Goal: Task Accomplishment & Management: Manage account settings

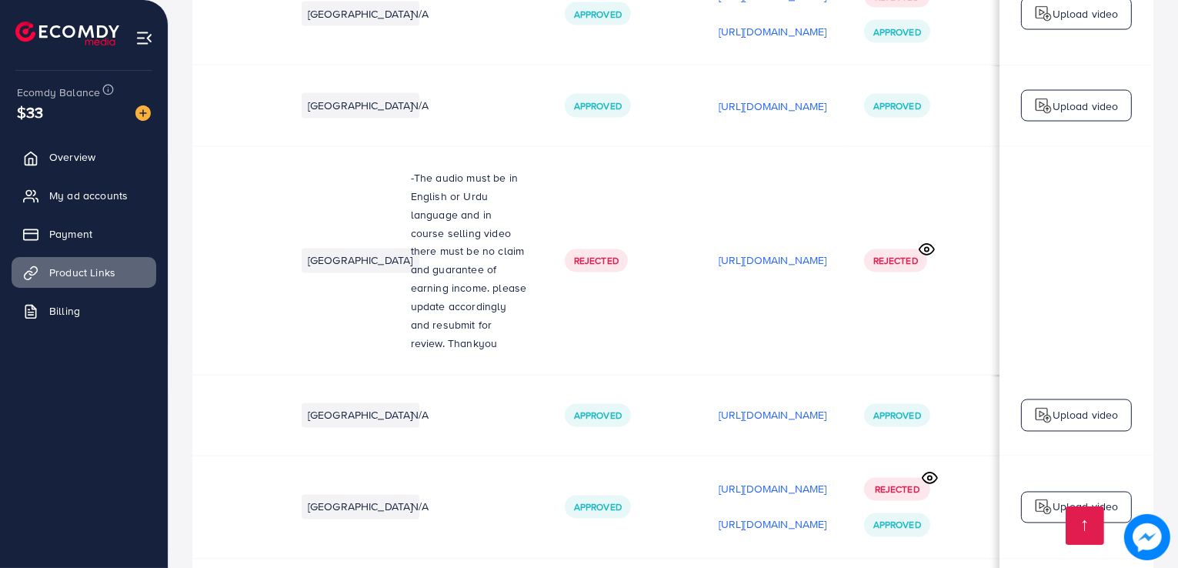
scroll to position [0, 259]
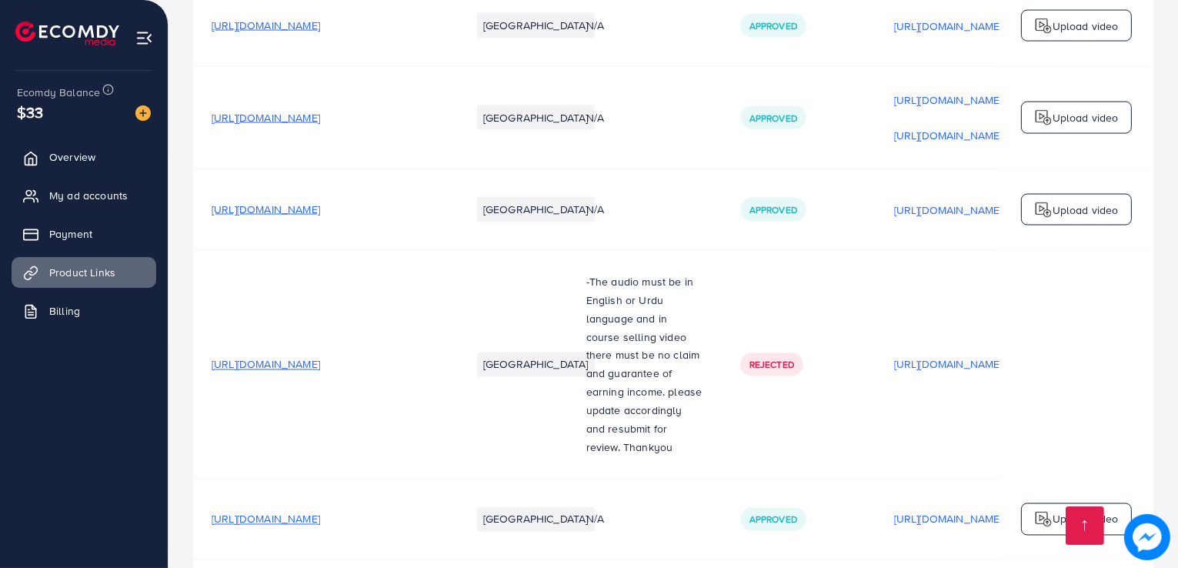
scroll to position [2872, 0]
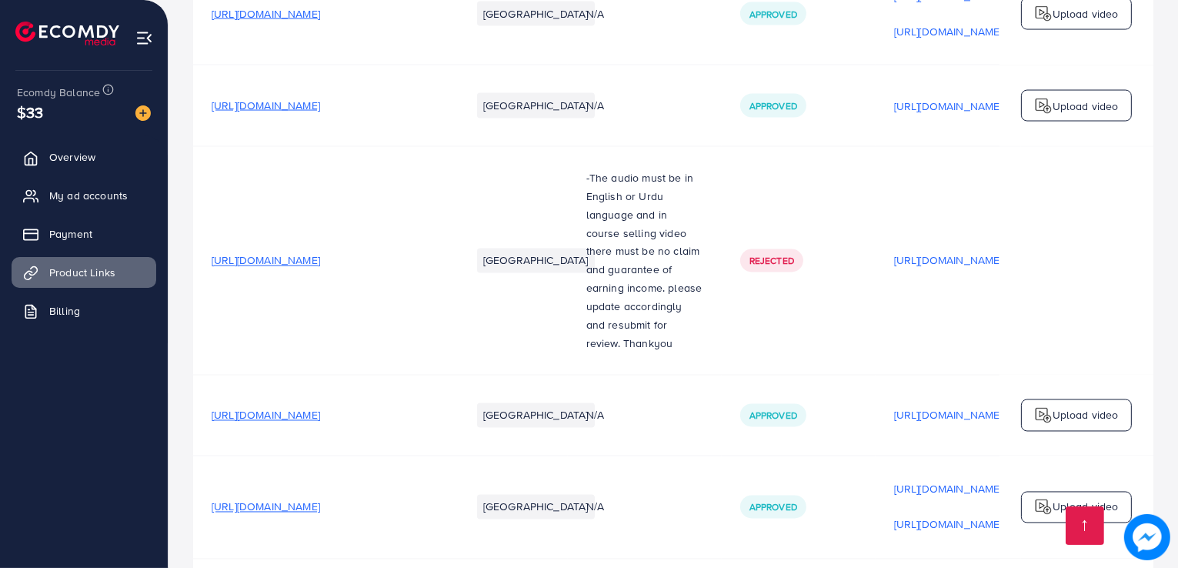
scroll to position [0, 259]
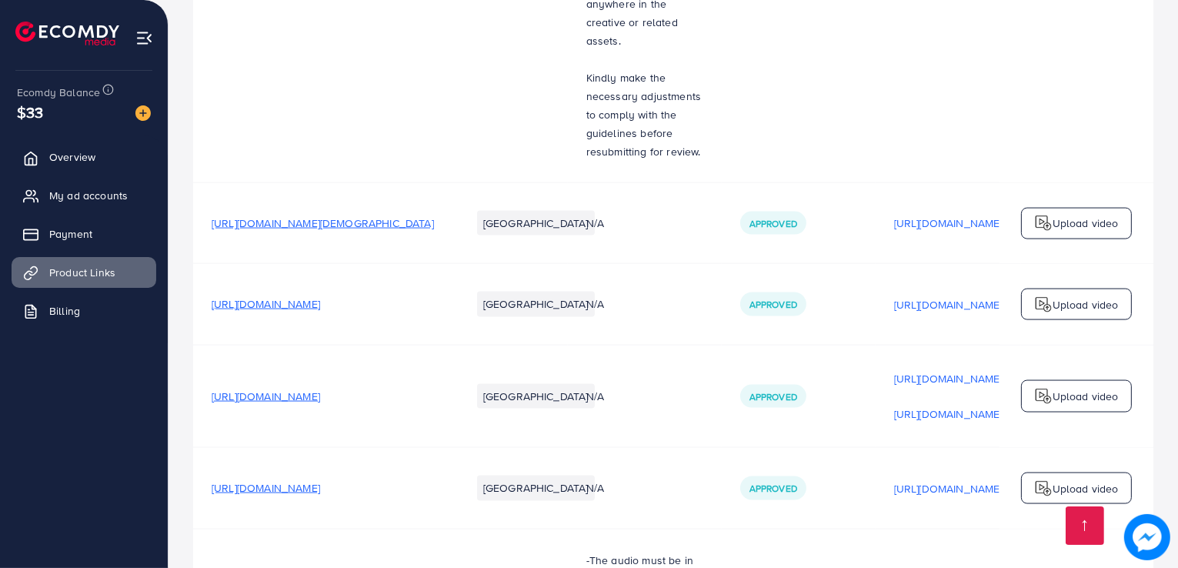
scroll to position [2872, 0]
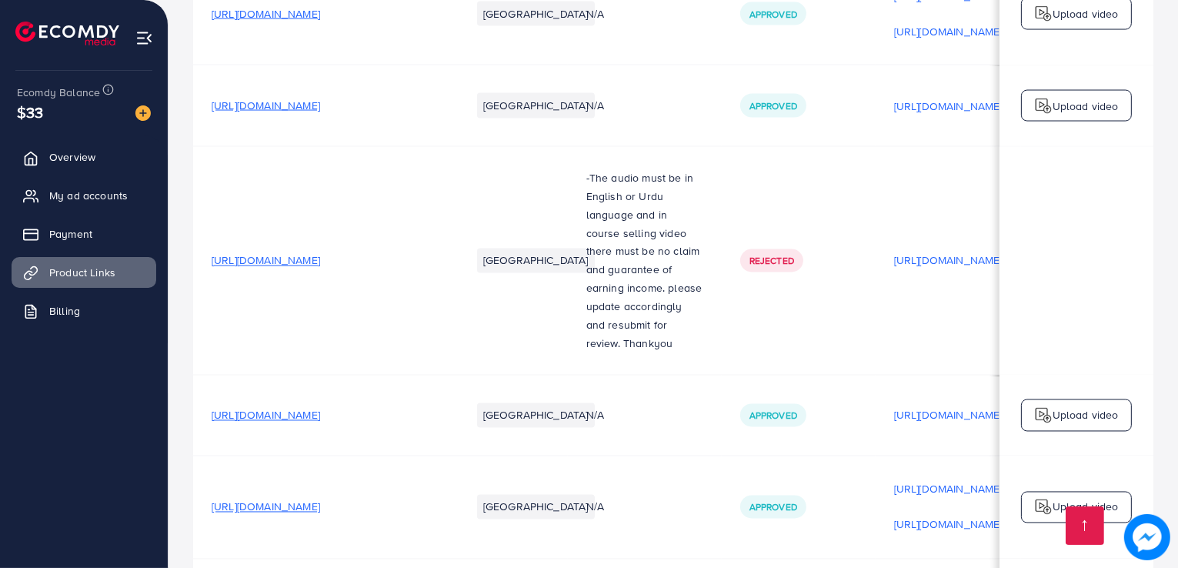
scroll to position [0, 259]
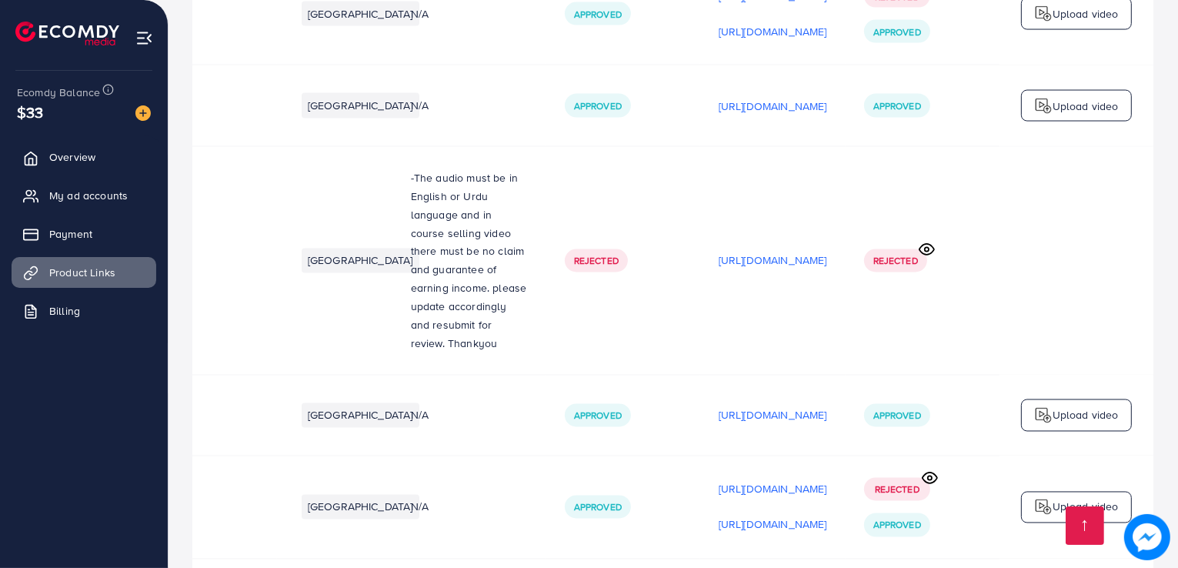
click at [1139, 146] on td at bounding box center [1076, 260] width 154 height 228
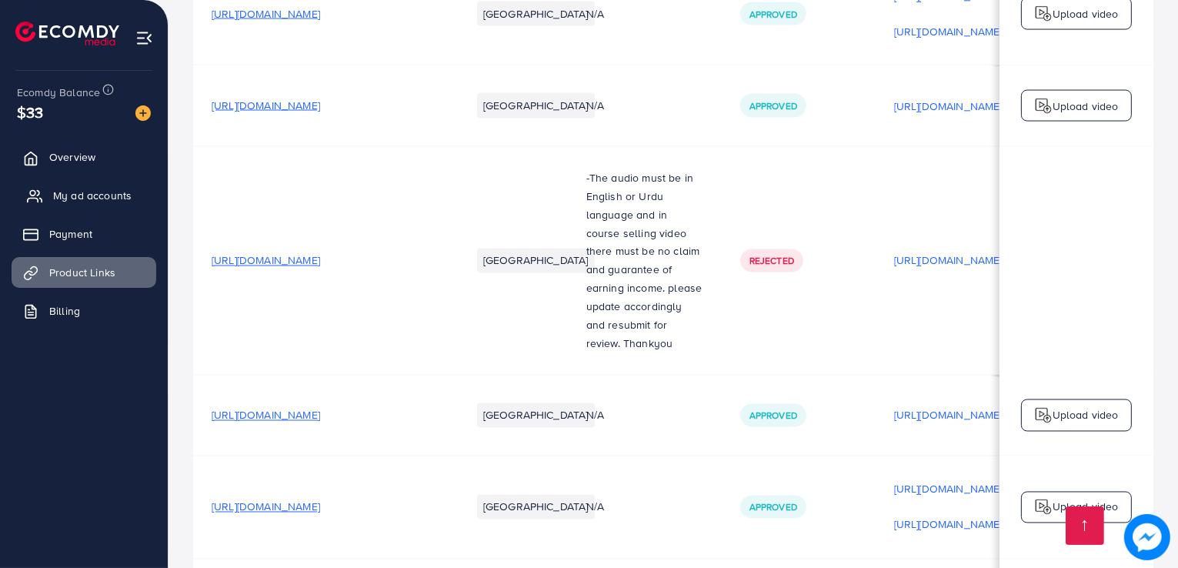
click at [90, 190] on span "My ad accounts" at bounding box center [92, 195] width 78 height 15
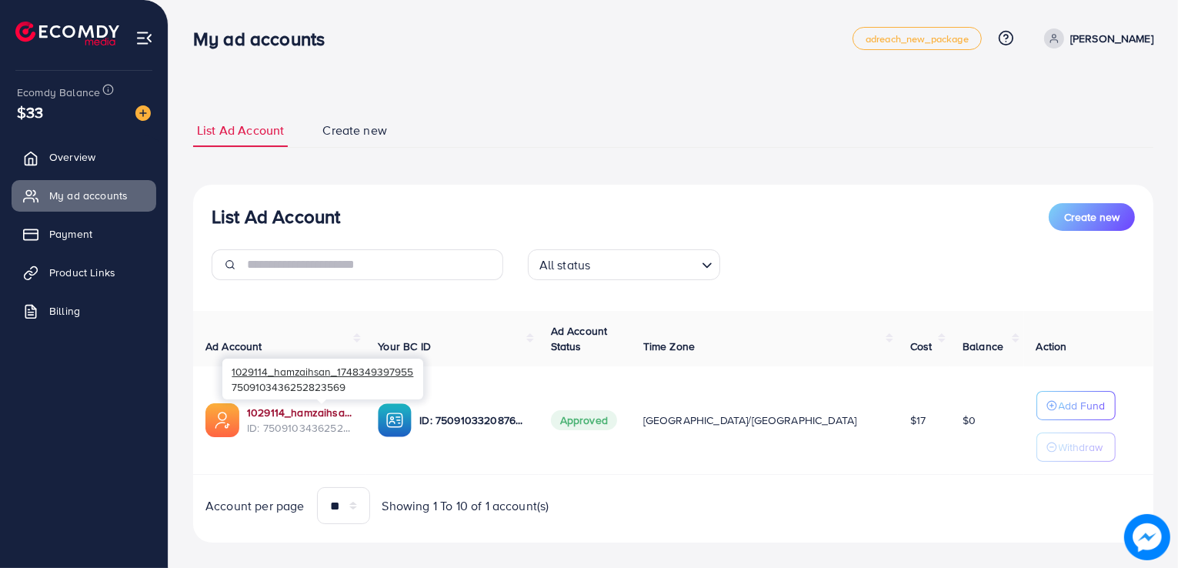
click at [297, 414] on link "1029114_hamzaihsan_1748349397955" at bounding box center [300, 412] width 106 height 15
